Goal: Information Seeking & Learning: Understand process/instructions

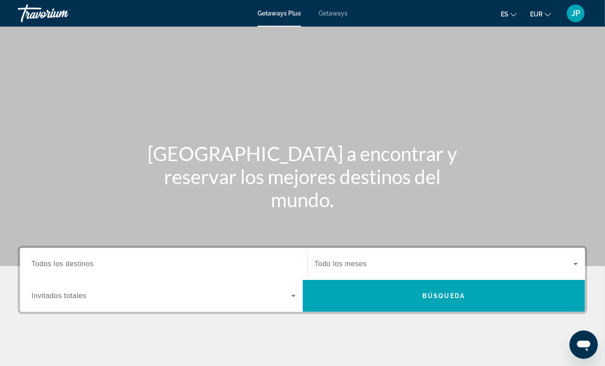
click at [576, 11] on span "JP" at bounding box center [575, 13] width 9 height 9
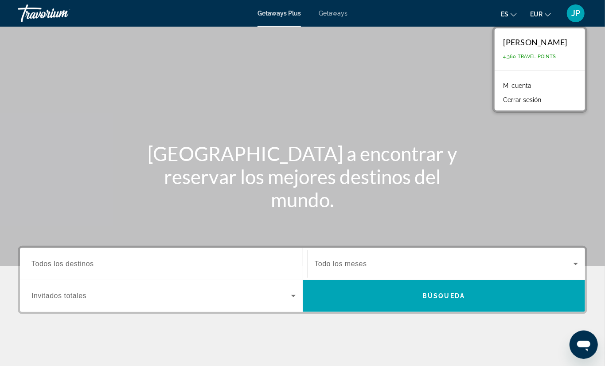
click at [48, 12] on div "Travorium" at bounding box center [62, 13] width 89 height 23
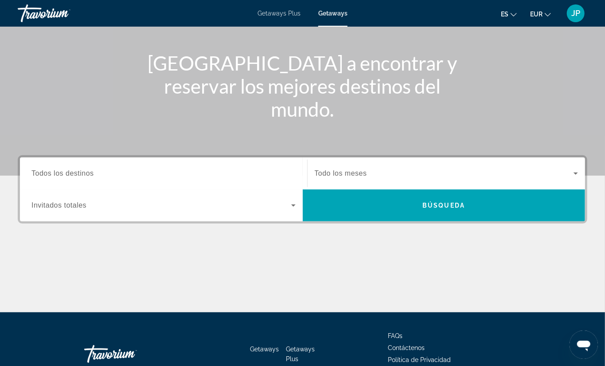
scroll to position [145, 0]
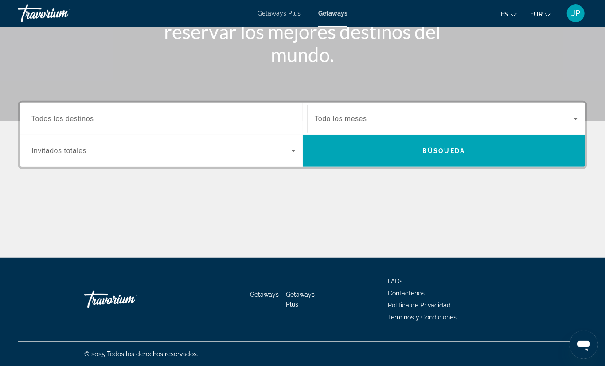
click at [395, 281] on span "FAQs" at bounding box center [395, 280] width 15 height 7
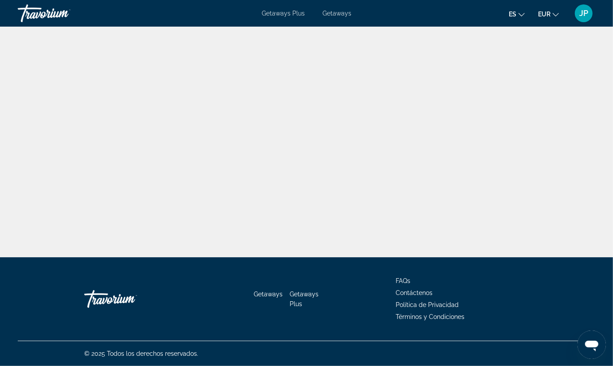
click at [516, 12] on button "es English Español Français Italiano Português русский" at bounding box center [516, 14] width 16 height 13
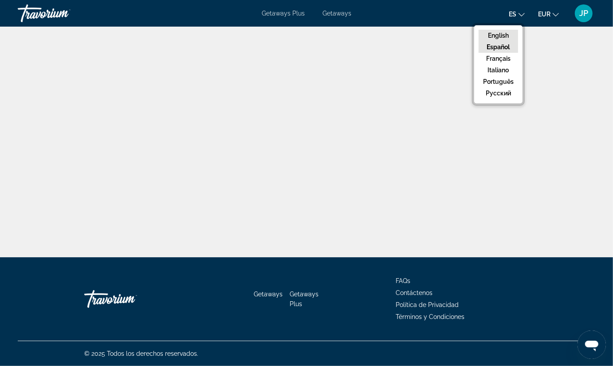
click at [505, 33] on button "English" at bounding box center [497, 36] width 39 height 12
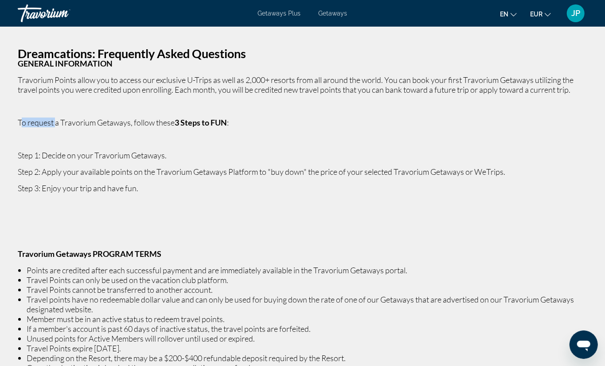
drag, startPoint x: 20, startPoint y: 122, endPoint x: 55, endPoint y: 126, distance: 35.3
click at [55, 126] on span "To request a Travorium Getaways, follow these 3 Steps to FUN :" at bounding box center [123, 122] width 211 height 10
click at [73, 139] on p "Main content" at bounding box center [303, 139] width 570 height 10
click at [546, 62] on p "GENERAL INFORMATION" at bounding box center [303, 64] width 570 height 10
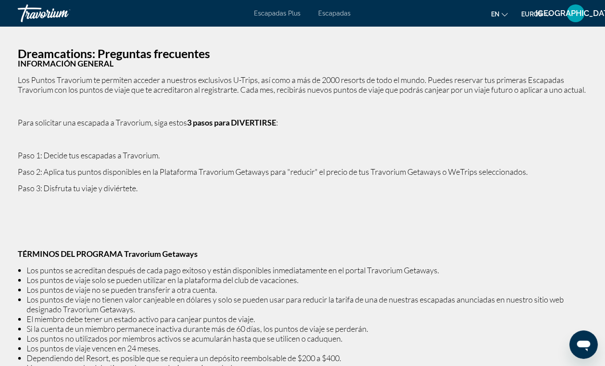
drag, startPoint x: 17, startPoint y: 133, endPoint x: 141, endPoint y: 201, distance: 141.2
click at [141, 201] on div "Dreamcations: Preguntas frecuentes INFORMACIÓN GENERAL Los Puntos Travorium te …" at bounding box center [302, 246] width 605 height 395
copy p "Para solicitar una escapada a Travorium, siga estos 3 pasos para DIVERTIRSE : P…"
